Goal: Find specific page/section: Find specific page/section

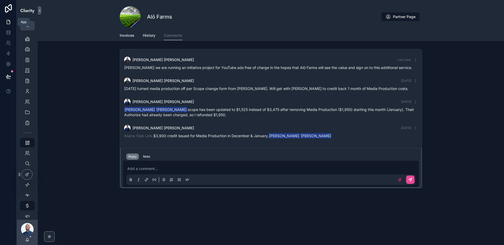
click at [9, 22] on icon at bounding box center [8, 21] width 5 height 5
click at [8, 7] on icon at bounding box center [8, 8] width 10 height 8
